Goal: Find specific page/section: Find specific page/section

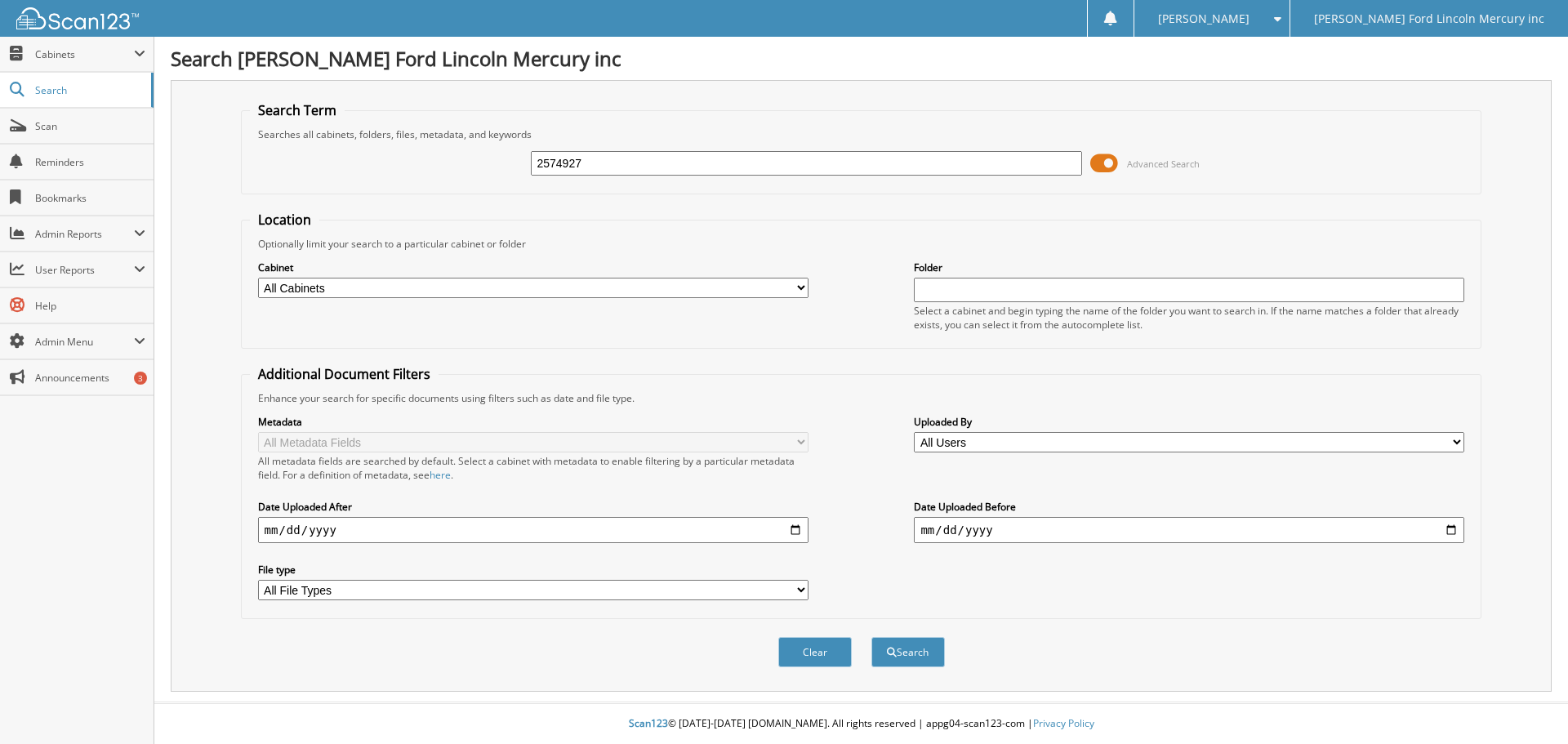
type input "2574927"
click at [872, 638] on button "Search" at bounding box center [908, 653] width 73 height 30
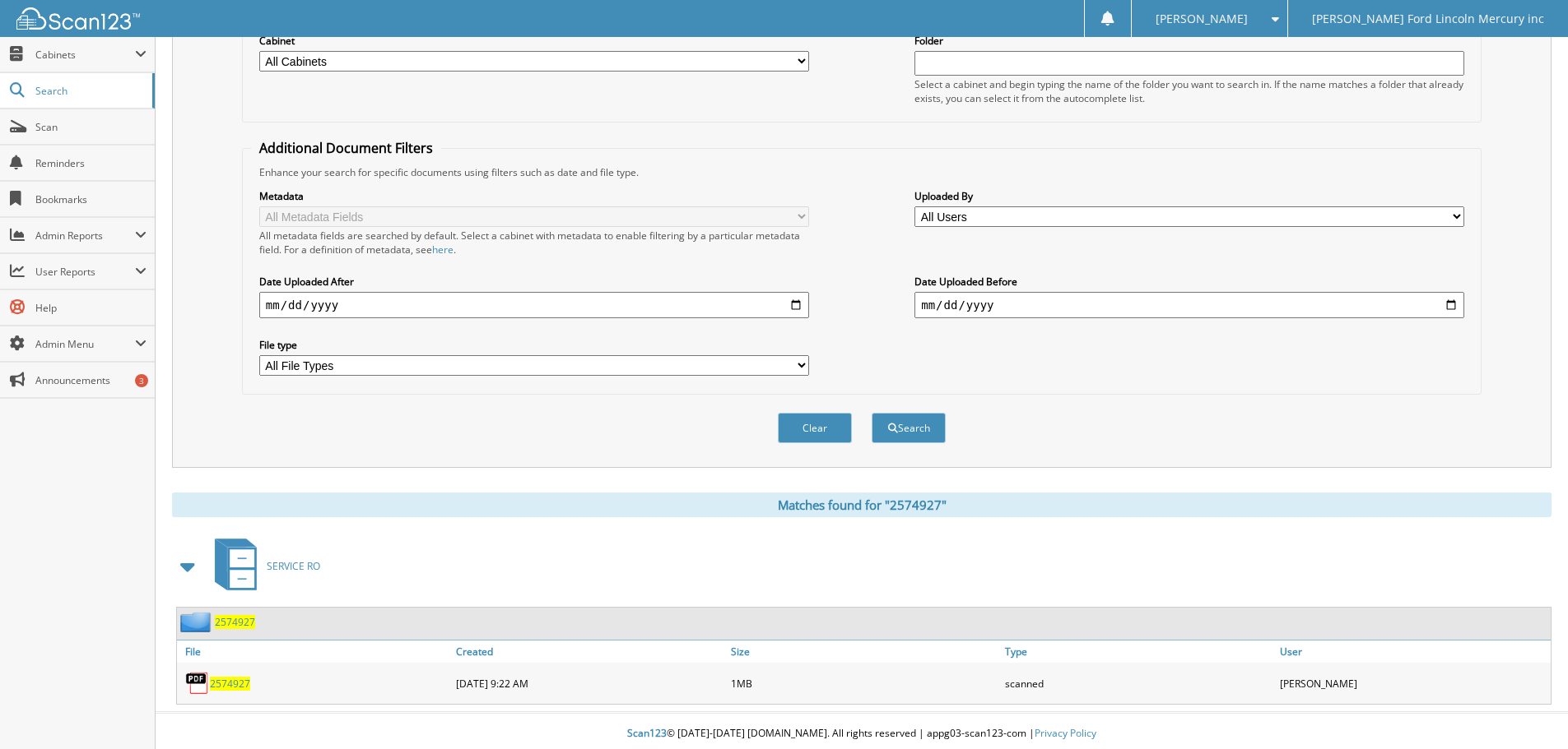
scroll to position [235, 0]
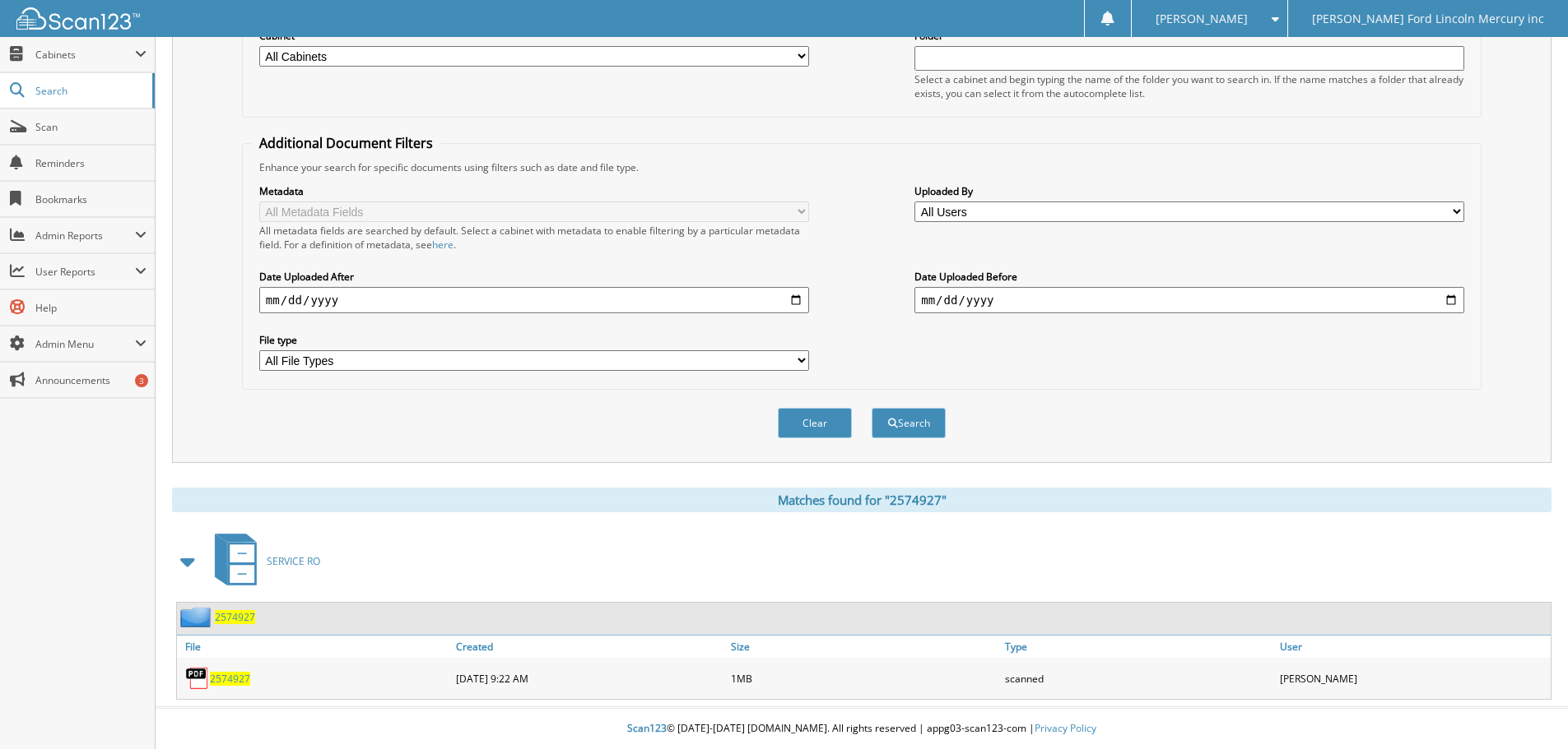
click at [227, 680] on span "2574927" at bounding box center [229, 679] width 40 height 14
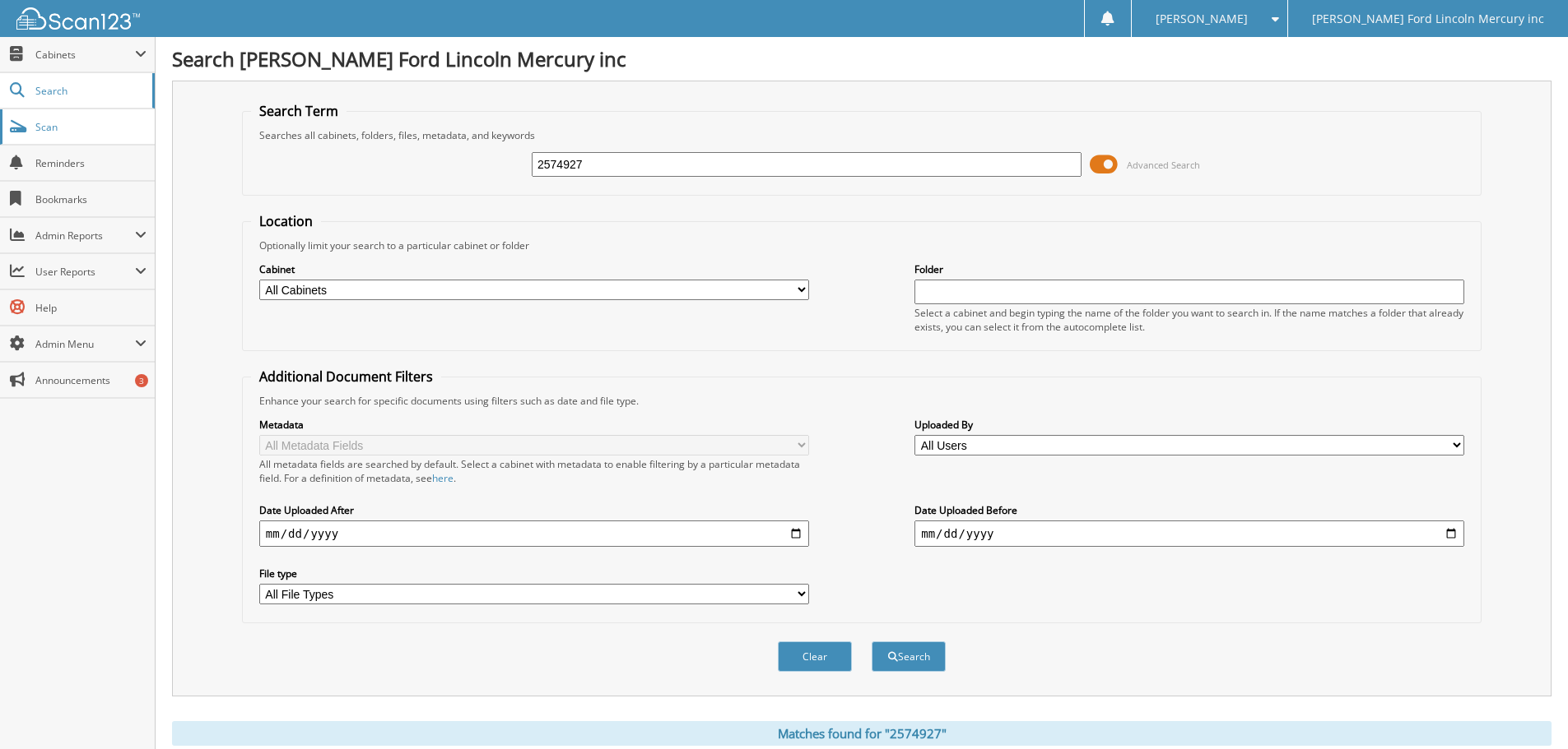
click at [34, 117] on link "Scan" at bounding box center [77, 127] width 155 height 35
